Goal: Information Seeking & Learning: Learn about a topic

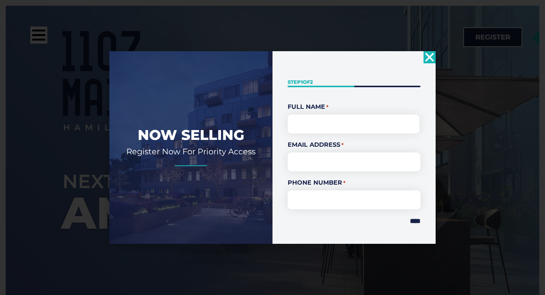
click at [436, 56] on div "Now Selling Register Now For Priority Access " * " indicates required fields St…" at bounding box center [272, 147] width 545 height 295
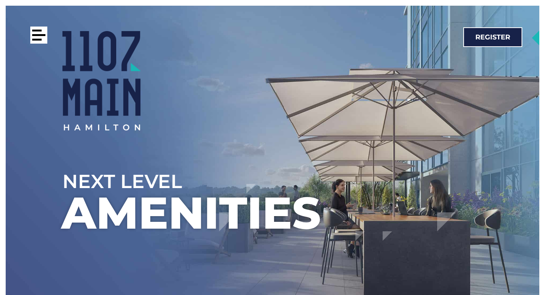
click at [42, 39] on div at bounding box center [38, 35] width 17 height 17
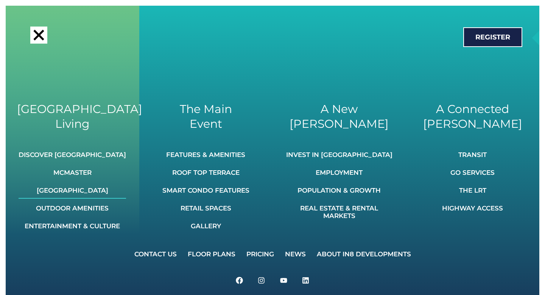
click at [80, 192] on link "[GEOGRAPHIC_DATA]" at bounding box center [73, 190] width 108 height 17
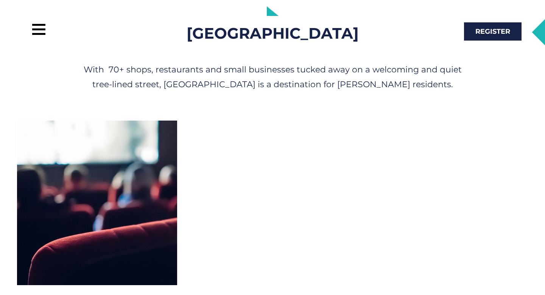
scroll to position [4092, 0]
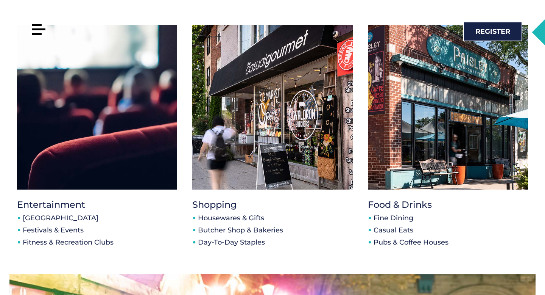
click at [46, 32] on div at bounding box center [38, 29] width 17 height 17
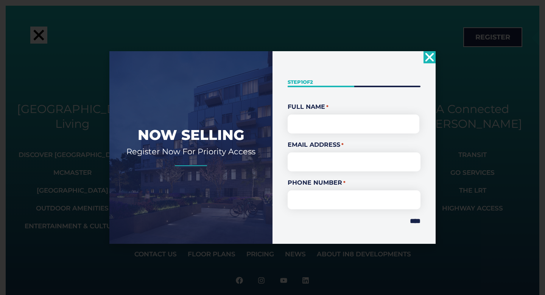
scroll to position [0, 0]
click at [40, 31] on div "Now Selling Register Now For Priority Access " * " indicates required fields St…" at bounding box center [272, 147] width 545 height 295
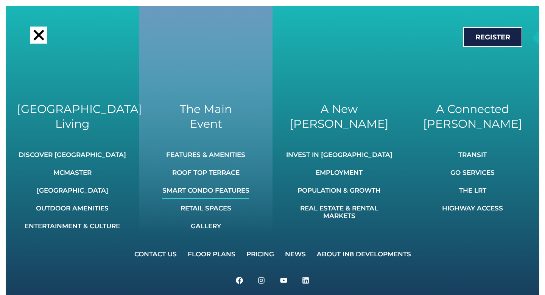
click at [232, 192] on link "Smart Condo Features" at bounding box center [205, 190] width 87 height 17
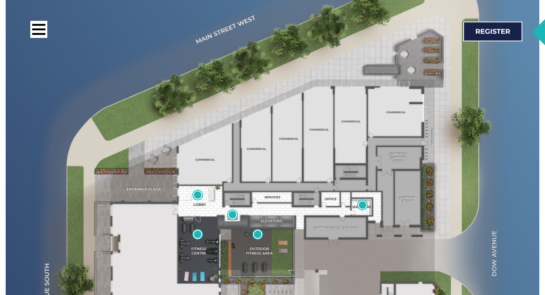
scroll to position [2407, 0]
